Goal: Task Accomplishment & Management: Manage account settings

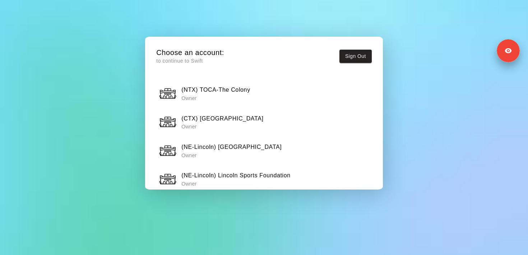
click at [245, 89] on h6 "(NTX) TOCA-The Colony" at bounding box center [215, 89] width 69 height 9
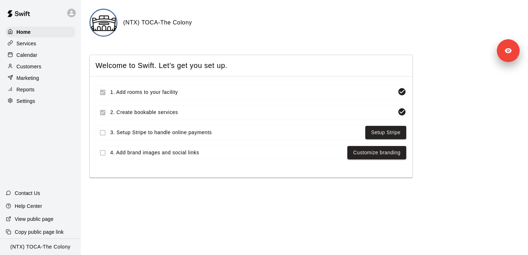
click at [26, 59] on div "Calendar" at bounding box center [40, 55] width 69 height 11
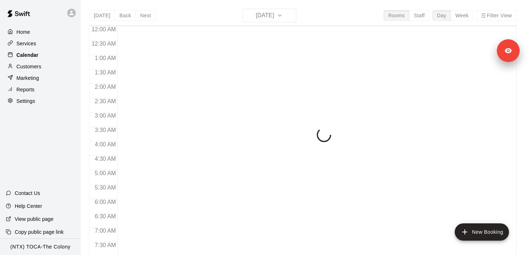
scroll to position [223, 0]
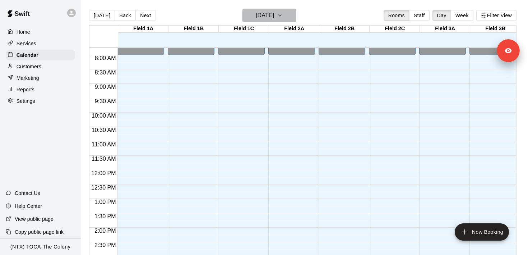
click at [269, 19] on h6 "[DATE]" at bounding box center [265, 15] width 18 height 10
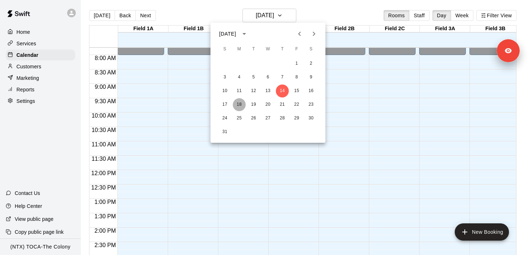
click at [238, 109] on button "18" at bounding box center [239, 104] width 13 height 13
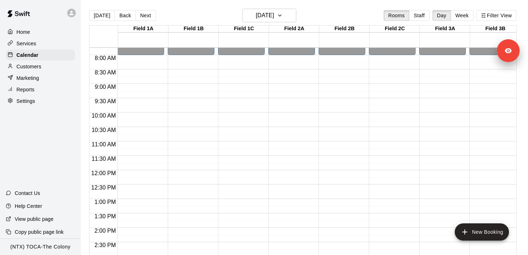
click at [54, 43] on div "Services" at bounding box center [40, 43] width 69 height 11
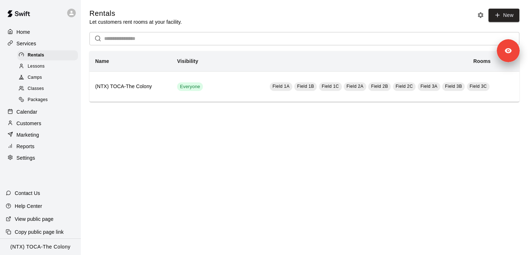
click at [50, 89] on div "Classes" at bounding box center [47, 89] width 61 height 10
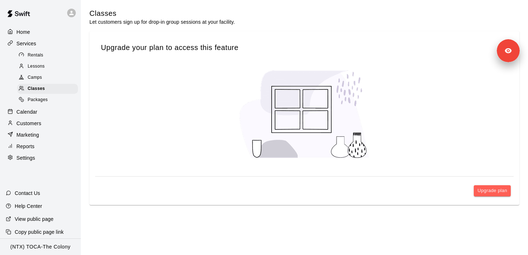
click at [50, 77] on div "Camps" at bounding box center [47, 78] width 61 height 10
click at [50, 89] on div "Classes" at bounding box center [47, 89] width 61 height 10
click at [50, 100] on div "Packages" at bounding box center [47, 100] width 61 height 10
click at [50, 90] on div "Classes" at bounding box center [47, 89] width 61 height 10
click at [50, 80] on div "Camps" at bounding box center [47, 78] width 61 height 10
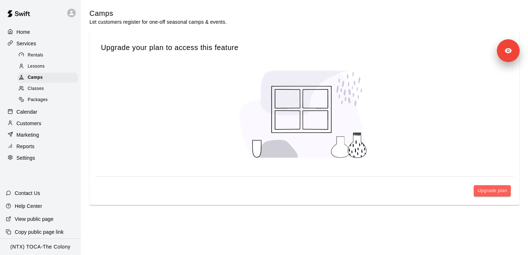
click at [49, 57] on div "Rentals" at bounding box center [47, 55] width 61 height 10
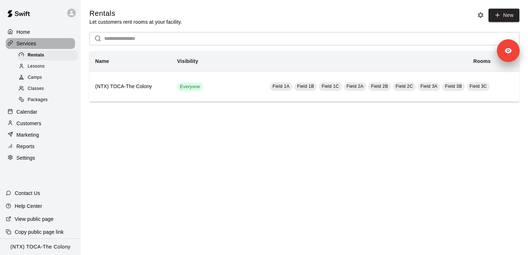
click at [48, 42] on div "Services" at bounding box center [40, 43] width 69 height 11
click at [48, 111] on div "Calendar" at bounding box center [40, 111] width 69 height 11
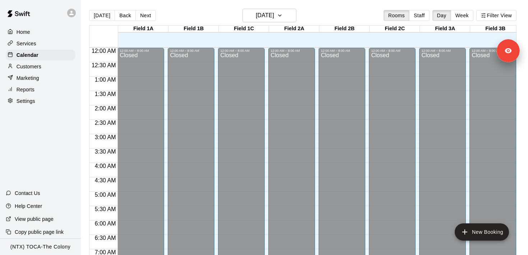
scroll to position [223, 0]
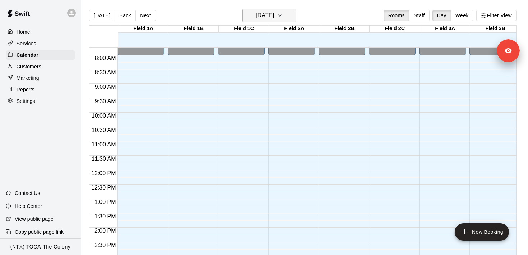
click at [263, 17] on h6 "[DATE]" at bounding box center [265, 15] width 18 height 10
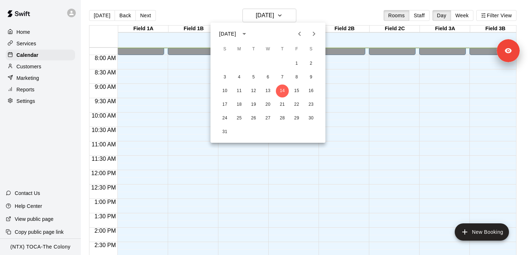
click at [310, 36] on icon "Next month" at bounding box center [314, 33] width 9 height 9
click at [241, 91] on button "15" at bounding box center [239, 90] width 13 height 13
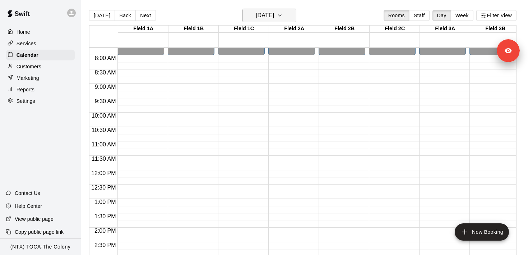
click at [274, 20] on h6 "[DATE]" at bounding box center [265, 15] width 18 height 10
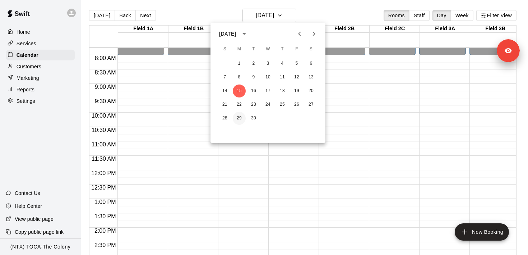
click at [243, 119] on button "29" at bounding box center [239, 118] width 13 height 13
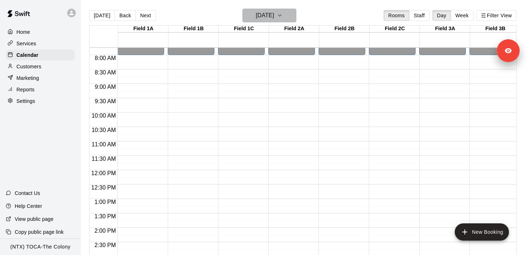
click at [274, 11] on h6 "[DATE]" at bounding box center [265, 15] width 18 height 10
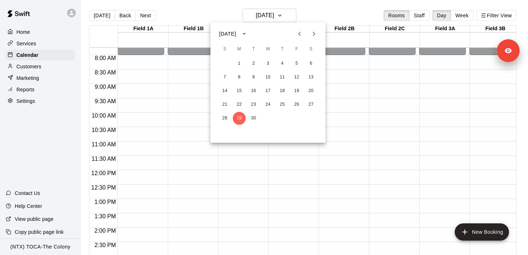
click at [269, 183] on div at bounding box center [264, 127] width 528 height 255
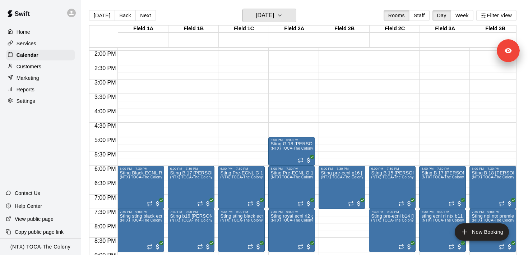
scroll to position [439, 0]
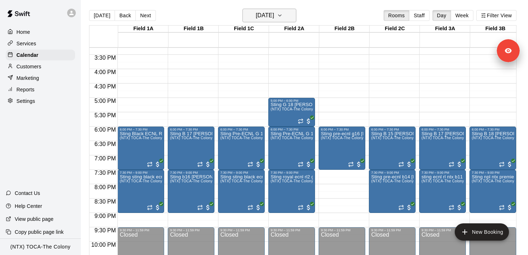
click at [271, 15] on h6 "[DATE]" at bounding box center [265, 15] width 18 height 10
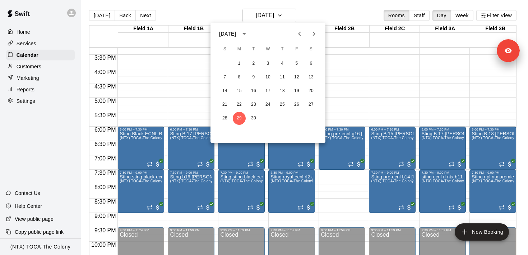
click at [297, 32] on icon "Previous month" at bounding box center [299, 33] width 9 height 9
click at [308, 33] on button "Next month" at bounding box center [314, 34] width 14 height 14
click at [313, 33] on icon "Next month" at bounding box center [314, 33] width 9 height 9
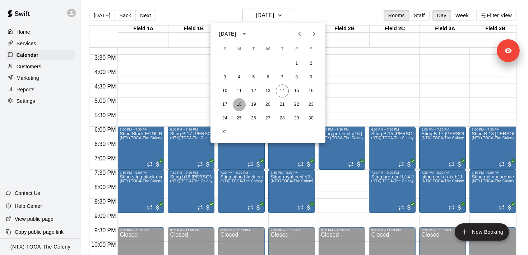
click at [243, 103] on button "18" at bounding box center [239, 104] width 13 height 13
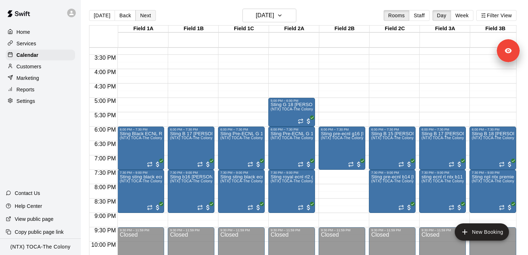
click at [141, 19] on button "Next" at bounding box center [145, 15] width 20 height 11
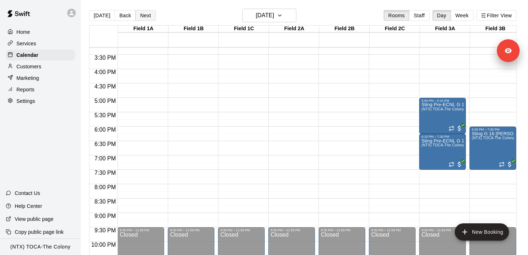
click at [146, 13] on button "Next" at bounding box center [145, 15] width 20 height 11
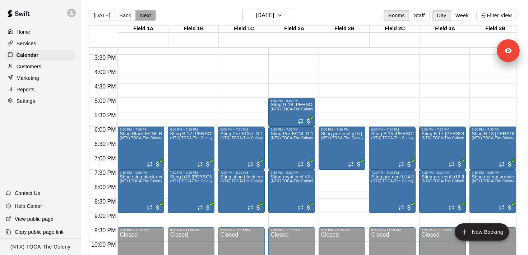
click at [146, 13] on button "Next" at bounding box center [145, 15] width 20 height 11
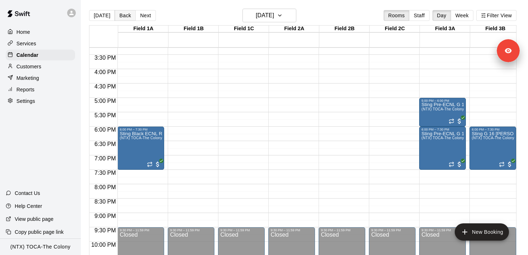
click at [129, 17] on button "Back" at bounding box center [125, 15] width 21 height 11
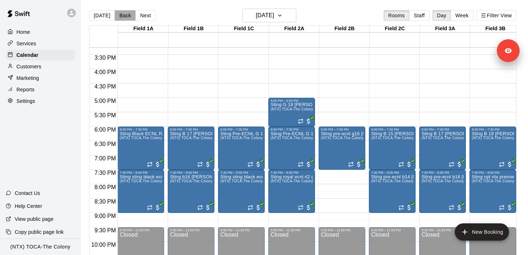
click at [129, 17] on button "Back" at bounding box center [125, 15] width 21 height 11
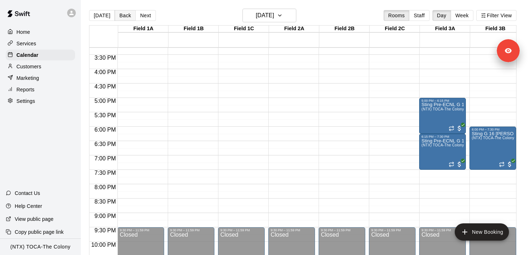
click at [129, 17] on button "Back" at bounding box center [125, 15] width 21 height 11
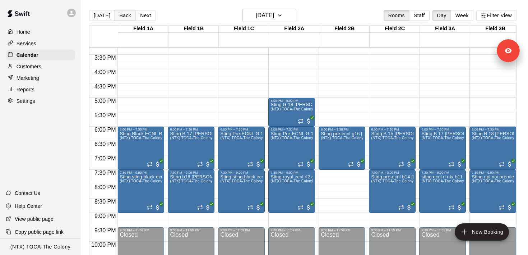
click at [129, 17] on button "Back" at bounding box center [125, 15] width 21 height 11
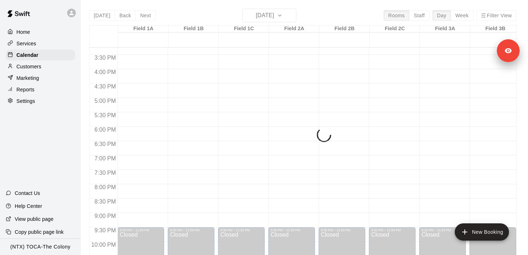
click at [143, 15] on button "Next" at bounding box center [145, 15] width 20 height 11
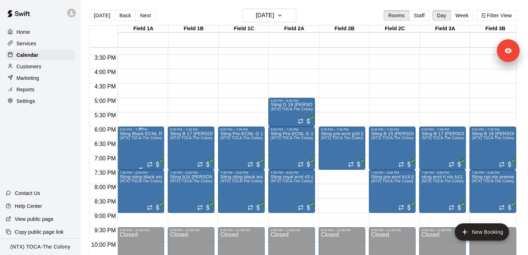
click at [144, 141] on div "Sting Black ECNL RL NTX G 09 Brave Platts (NTX) TOCA-The Colony" at bounding box center [141, 258] width 42 height 255
click at [133, 140] on button "edit" at bounding box center [127, 139] width 14 height 14
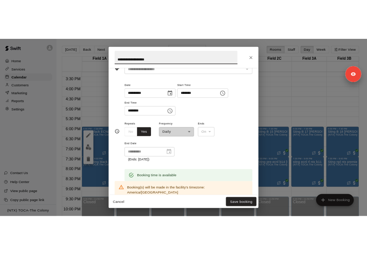
scroll to position [0, 0]
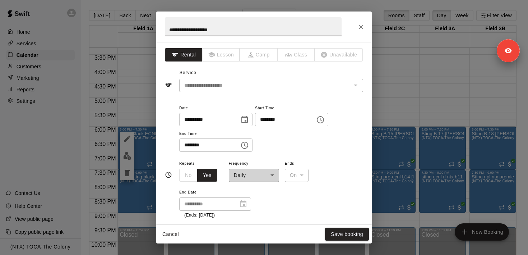
click at [361, 24] on icon "Close" at bounding box center [360, 26] width 7 height 7
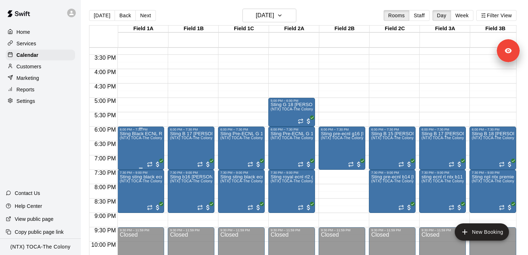
click at [157, 136] on div "Sting Black ECNL RL NTX G 09 Brave Platts (NTX) TOCA-The Colony" at bounding box center [141, 258] width 42 height 255
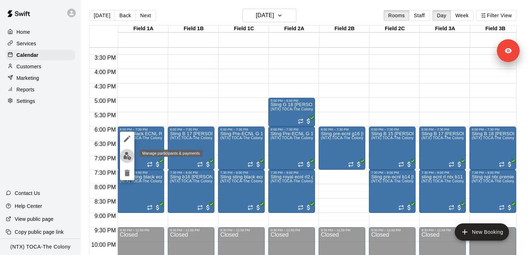
click at [127, 161] on button "edit" at bounding box center [127, 156] width 14 height 14
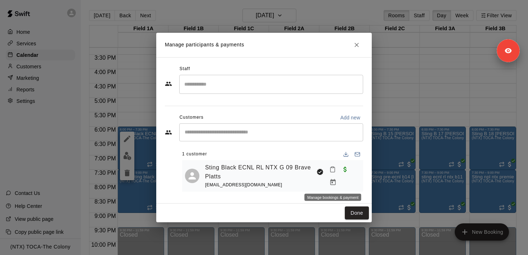
click at [332, 180] on icon "Manage bookings & payment" at bounding box center [332, 182] width 5 height 6
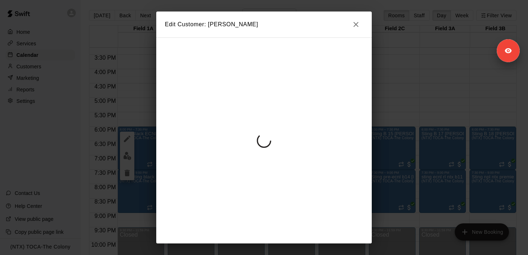
click at [359, 28] on icon "button" at bounding box center [356, 24] width 9 height 9
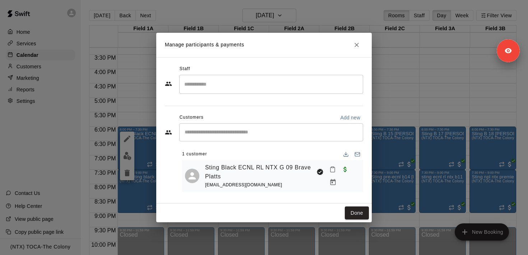
click at [363, 41] on h2 "Manage participants & payments" at bounding box center [264, 45] width 216 height 24
click at [361, 41] on button "Close" at bounding box center [356, 44] width 13 height 13
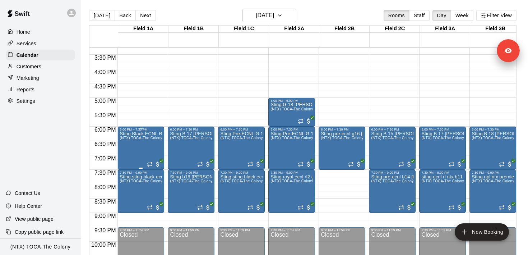
click at [141, 147] on div "Sting Black ECNL RL NTX G 09 Brave Platts (NTX) TOCA-The Colony" at bounding box center [141, 258] width 42 height 255
click at [131, 155] on img "edit" at bounding box center [127, 156] width 8 height 8
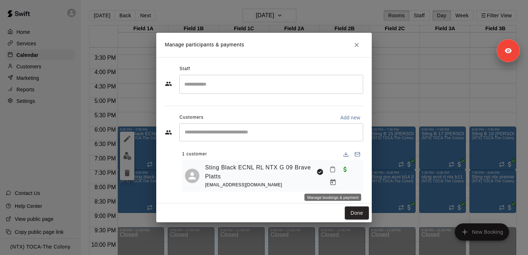
click at [336, 184] on icon "Manage bookings & payment" at bounding box center [332, 182] width 7 height 7
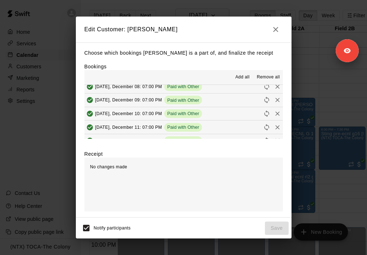
scroll to position [1676, 0]
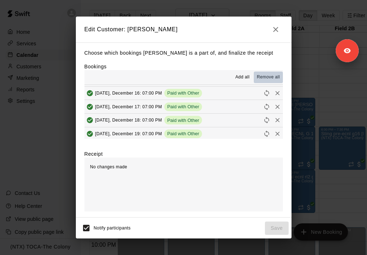
click at [271, 79] on span "Remove all" at bounding box center [268, 77] width 23 height 7
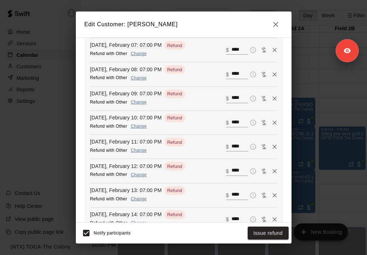
scroll to position [3994, 0]
